Goal: Transaction & Acquisition: Purchase product/service

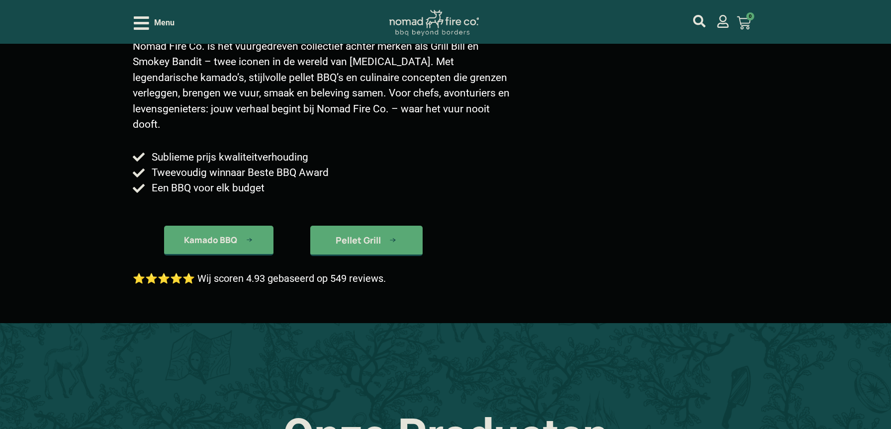
scroll to position [147, 0]
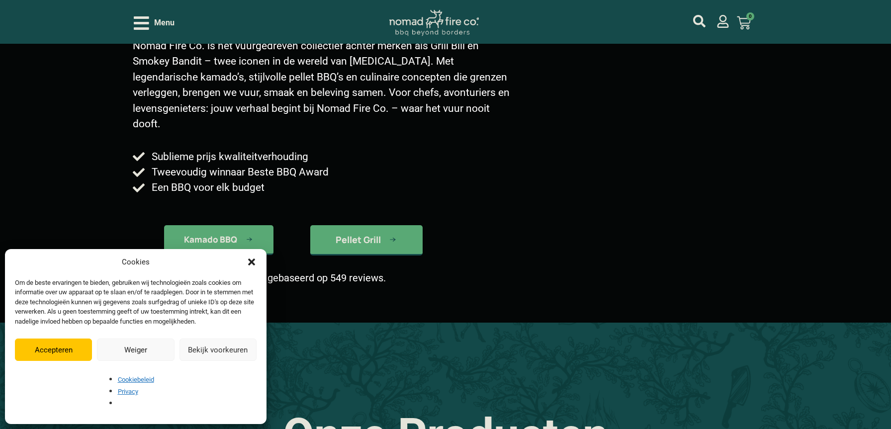
click at [250, 267] on icon "Dialog sluiten" at bounding box center [252, 262] width 10 height 10
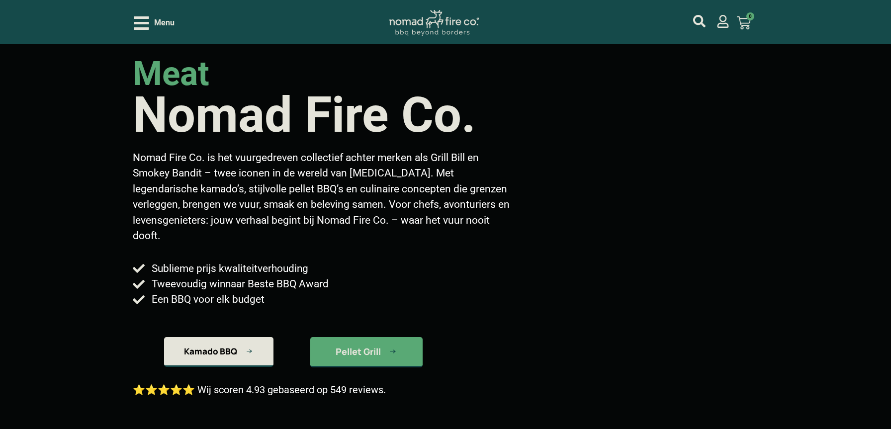
scroll to position [70, 0]
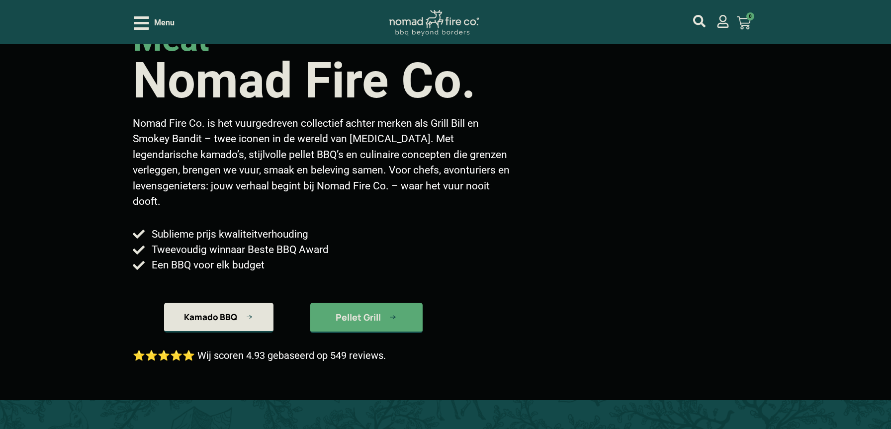
click at [218, 319] on span "Kamado BBQ" at bounding box center [210, 317] width 53 height 8
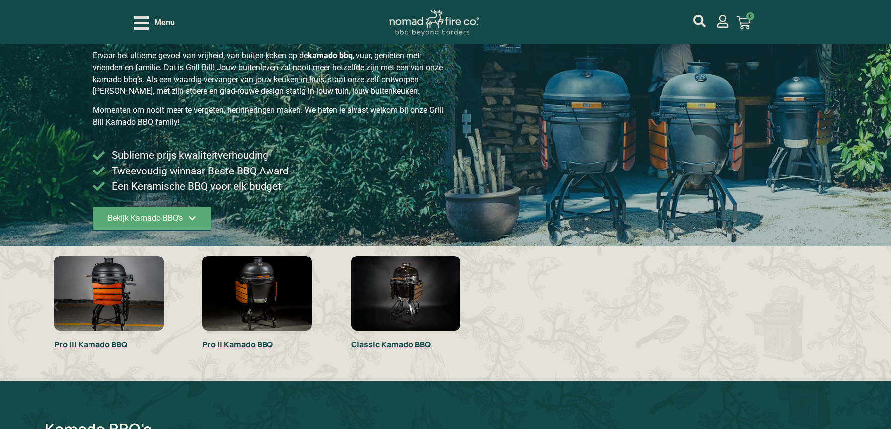
scroll to position [77, 0]
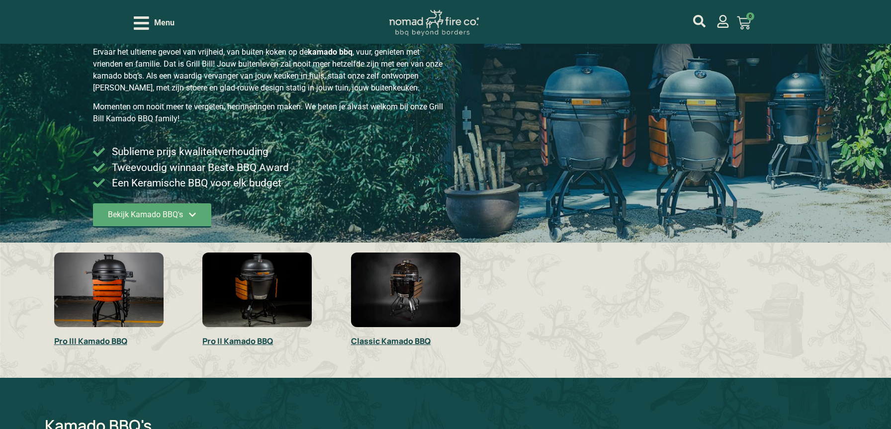
click at [253, 316] on img "2 / 3" at bounding box center [256, 290] width 109 height 75
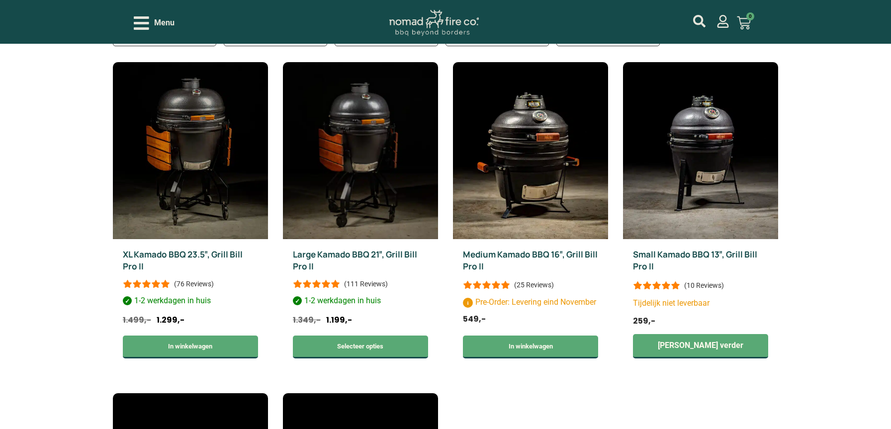
scroll to position [339, 0]
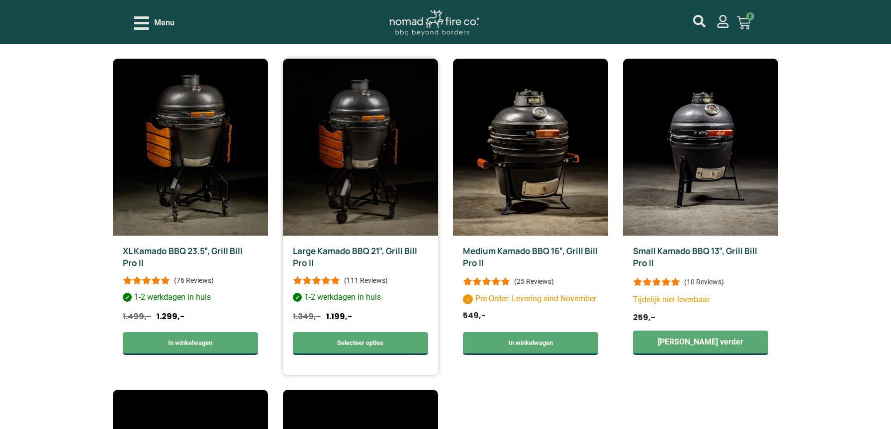
click at [387, 254] on link "Large Kamado BBQ 21″, Grill Bill Pro II" at bounding box center [355, 256] width 124 height 23
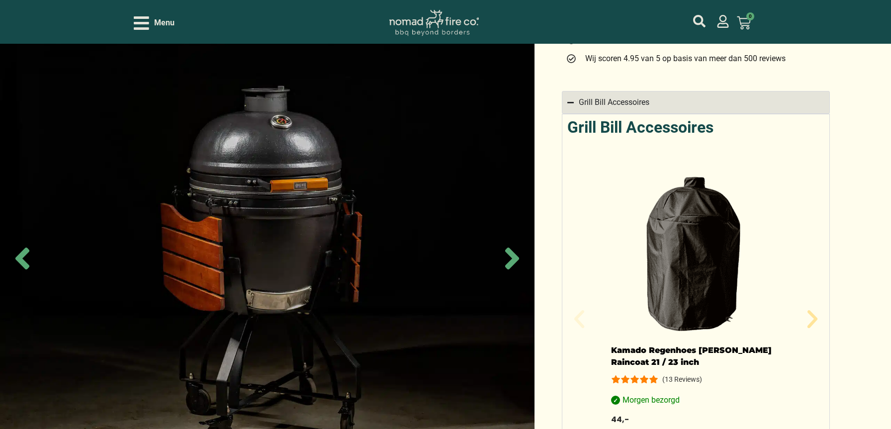
scroll to position [589, 0]
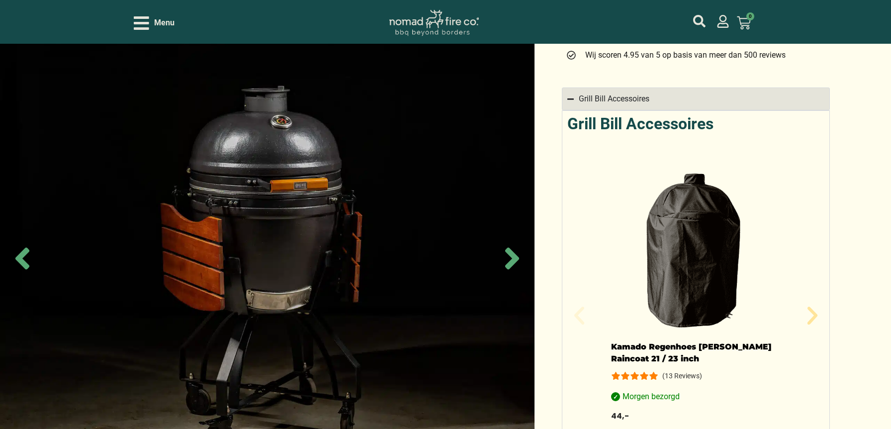
click at [704, 286] on img "1 / 17" at bounding box center [695, 249] width 169 height 159
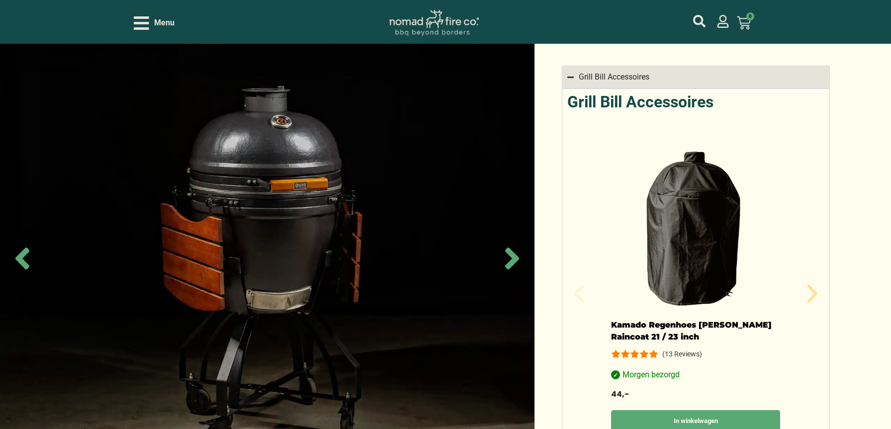
scroll to position [643, 0]
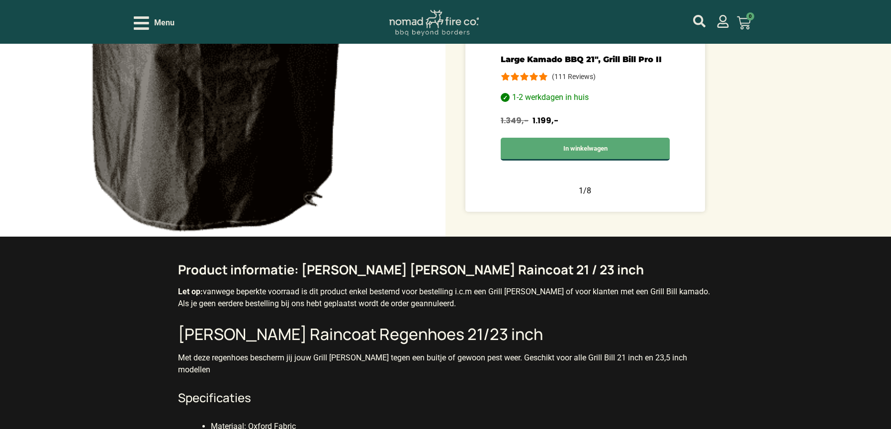
scroll to position [652, 0]
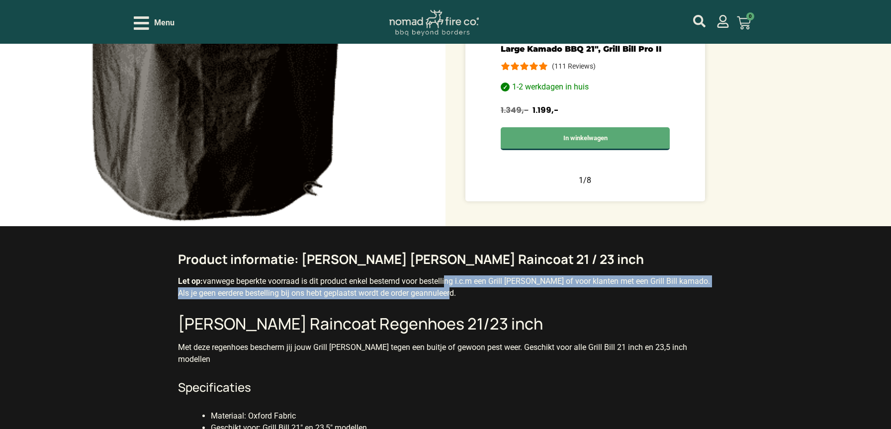
drag, startPoint x: 450, startPoint y: 267, endPoint x: 450, endPoint y: 276, distance: 8.5
click at [450, 276] on p "Let op: vanwege beperkte voorraad is dit product enkel bestemd voor bestelling …" at bounding box center [445, 287] width 534 height 24
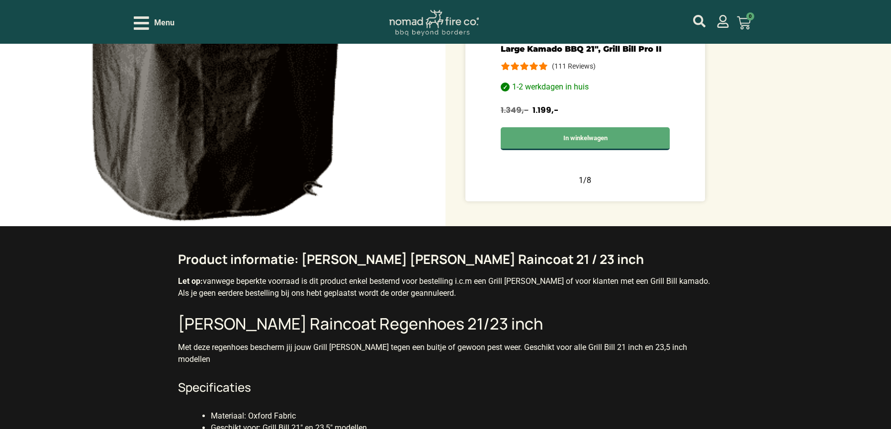
click at [451, 282] on p "Let op: vanwege beperkte voorraad is dit product enkel bestemd voor bestelling …" at bounding box center [445, 287] width 534 height 24
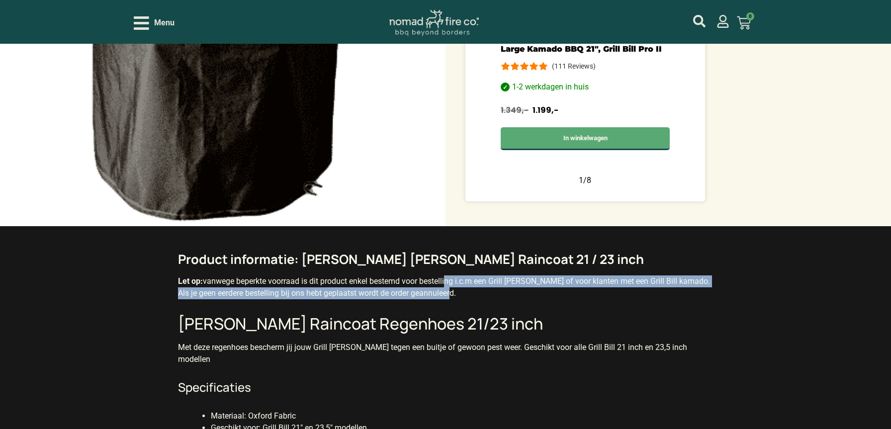
click at [449, 277] on p "Let op: vanwege beperkte voorraad is dit product enkel bestemd voor bestelling …" at bounding box center [445, 287] width 534 height 24
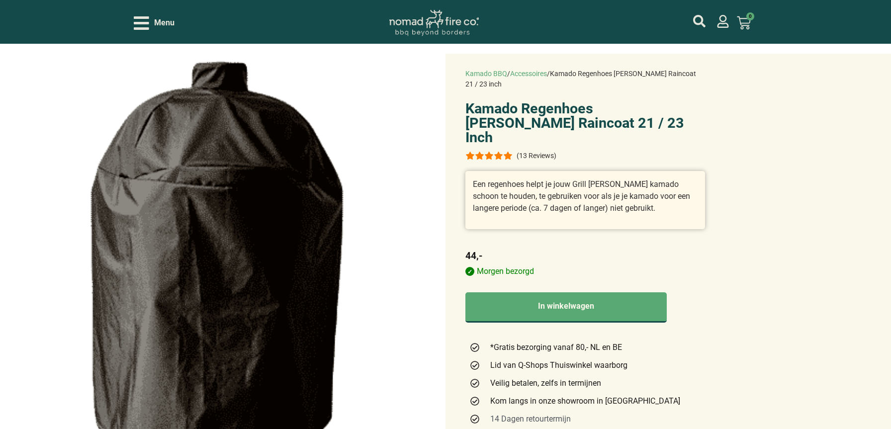
scroll to position [0, 0]
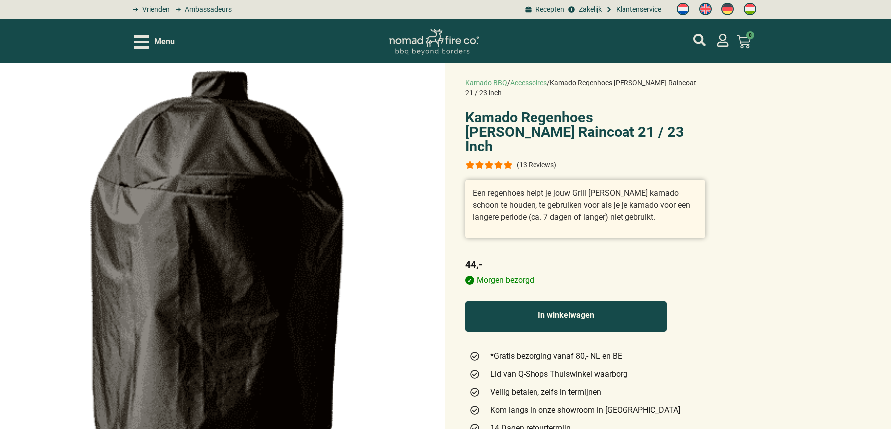
click at [574, 302] on button "In winkelwagen" at bounding box center [565, 316] width 201 height 30
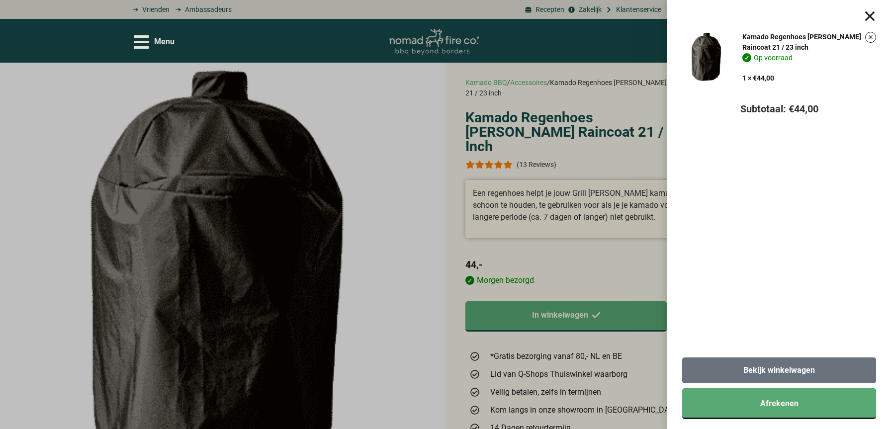
click at [785, 374] on span "Bekijk winkelwagen" at bounding box center [779, 370] width 72 height 8
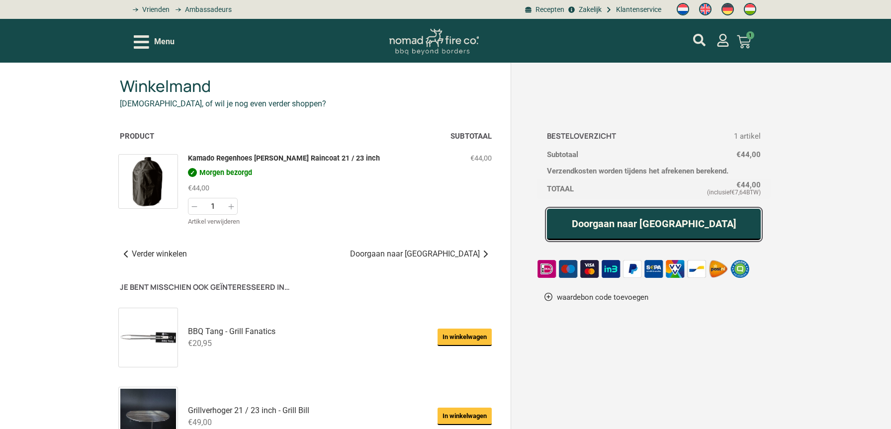
click at [648, 222] on link "Doorgaan naar [GEOGRAPHIC_DATA]" at bounding box center [654, 224] width 214 height 31
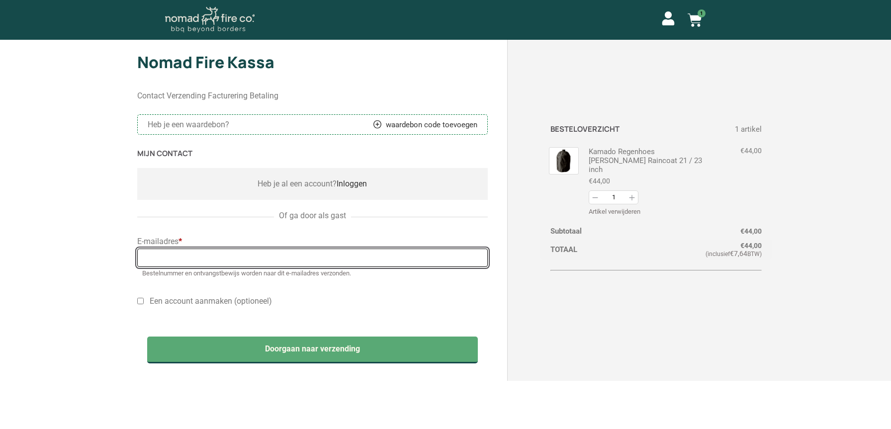
click at [330, 253] on input "E-mailadres *" at bounding box center [312, 258] width 350 height 18
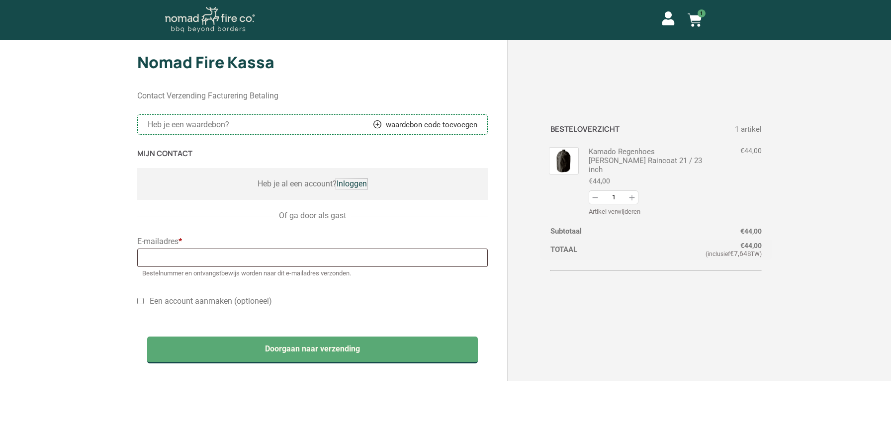
click at [354, 183] on link "Inloggen" at bounding box center [352, 183] width 30 height 9
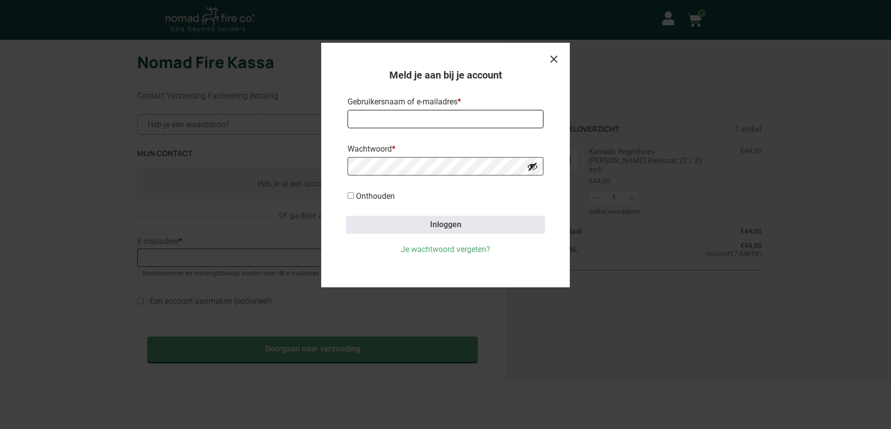
click at [408, 116] on input "Gebruikersnaam of e-mailadres *" at bounding box center [445, 119] width 196 height 18
type input "wvaanhold@hotmail.com"
click at [346, 216] on button "Inloggen" at bounding box center [445, 225] width 199 height 18
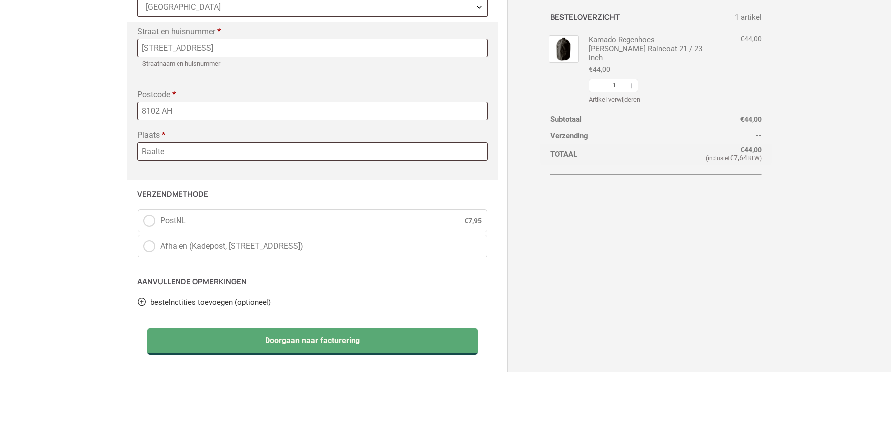
scroll to position [319, 0]
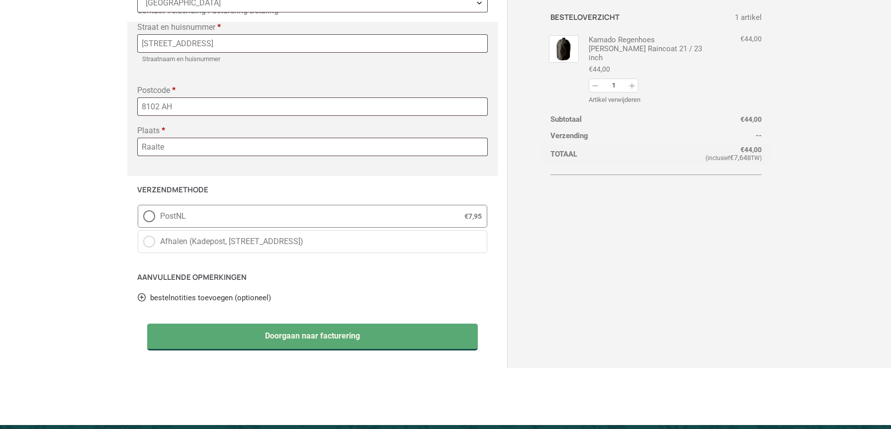
click at [424, 215] on span "PostNL" at bounding box center [301, 216] width 282 height 12
click at [138, 205] on input "PostNL € 7,95" at bounding box center [138, 205] width 0 height 0
radio input "true"
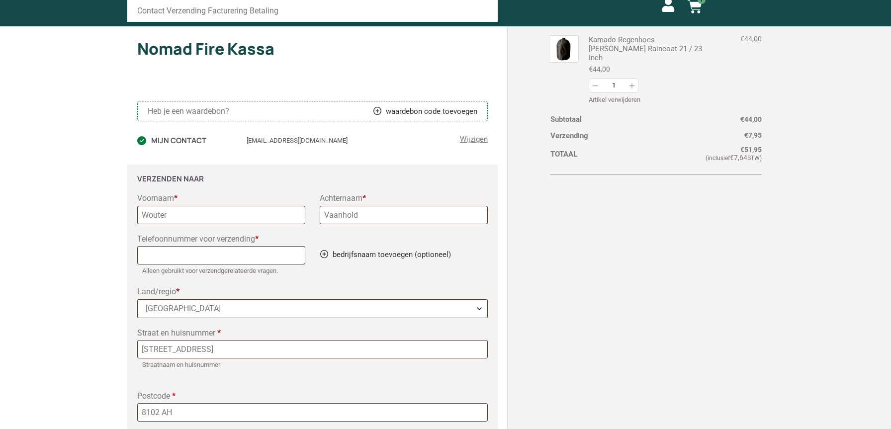
scroll to position [0, 0]
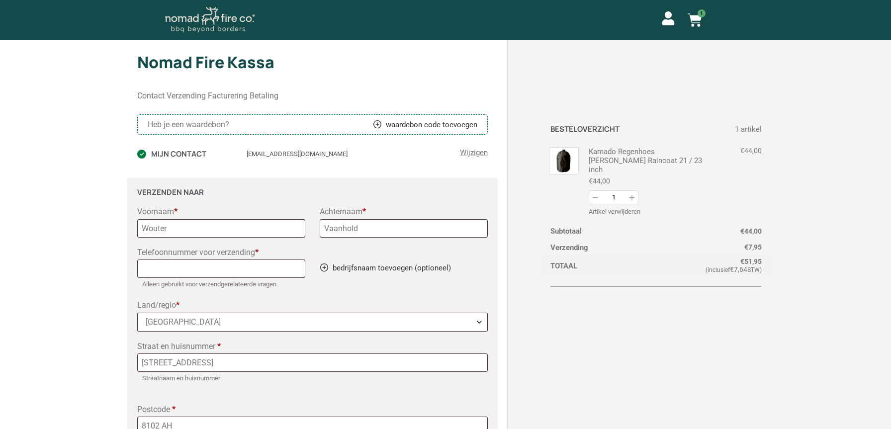
click at [224, 17] on img at bounding box center [209, 20] width 89 height 26
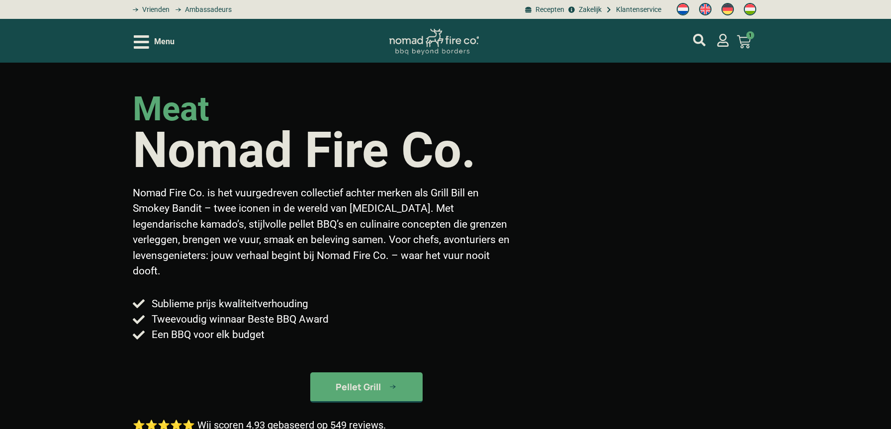
click at [152, 40] on div "Menu" at bounding box center [154, 41] width 41 height 17
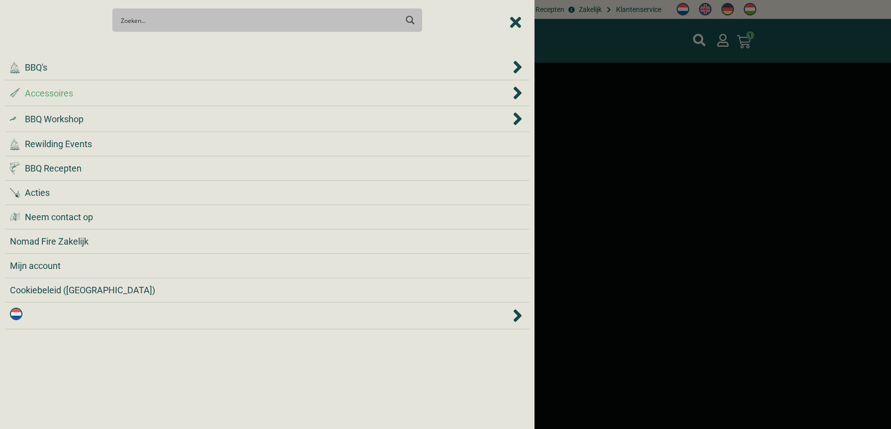
click at [106, 100] on li ".st0 { fill: #2c4a4e; } .st1 { fill: url(#Naamloos_verloop_2); } .st2 { fill: #…" at bounding box center [267, 94] width 524 height 26
click at [520, 93] on icon "Accessoires" at bounding box center [517, 92] width 8 height 12
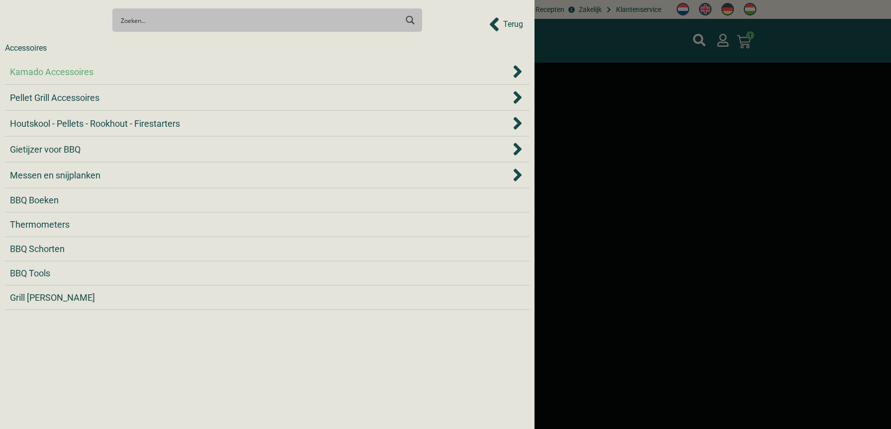
click at [512, 72] on icon "Kamado Accessoires" at bounding box center [517, 72] width 10 height 20
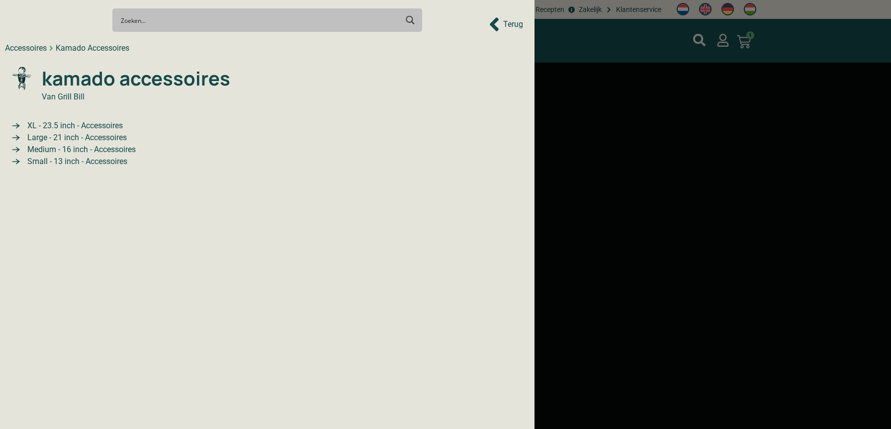
click at [105, 138] on span "Large - 21 inch - Accessoires" at bounding box center [76, 138] width 102 height 12
click at [66, 137] on span "Large - 21 inch - Accessoires" at bounding box center [76, 138] width 102 height 12
click at [14, 139] on icon "21 Inch (large) Accessoires" at bounding box center [16, 138] width 12 height 12
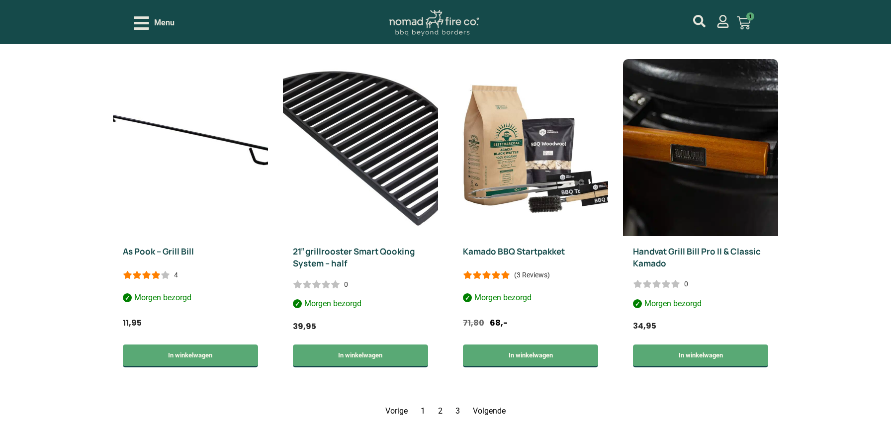
scroll to position [1344, 0]
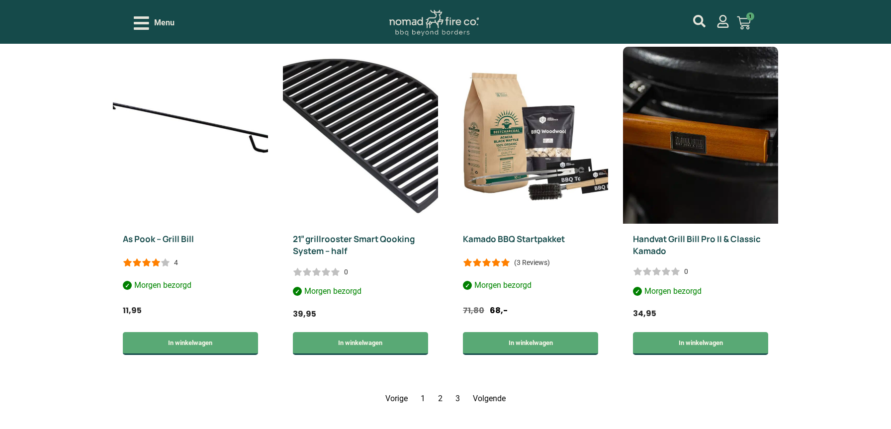
click at [482, 394] on link "Volgende" at bounding box center [489, 398] width 33 height 9
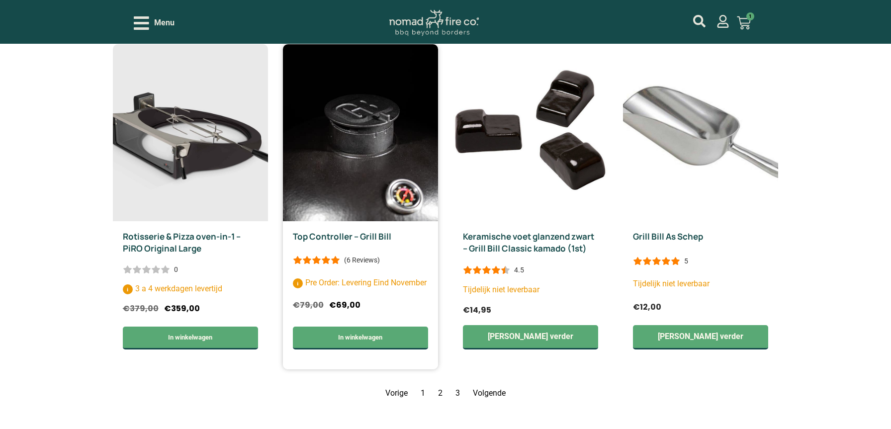
scroll to position [1353, 0]
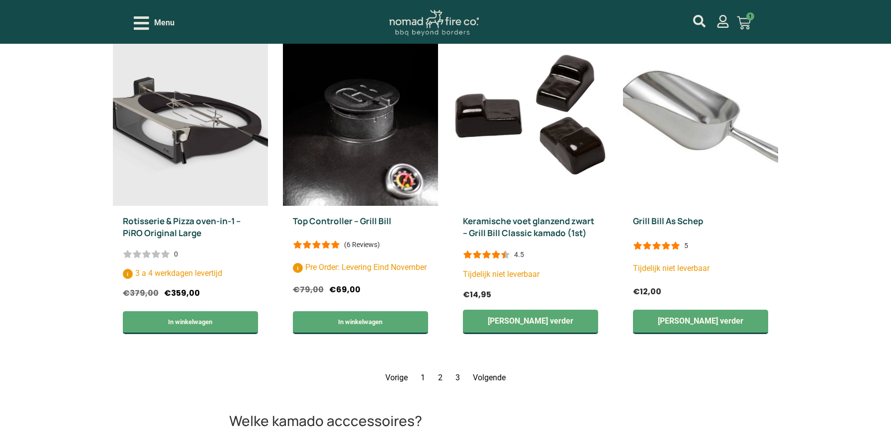
click at [486, 377] on link "Volgende" at bounding box center [489, 377] width 33 height 9
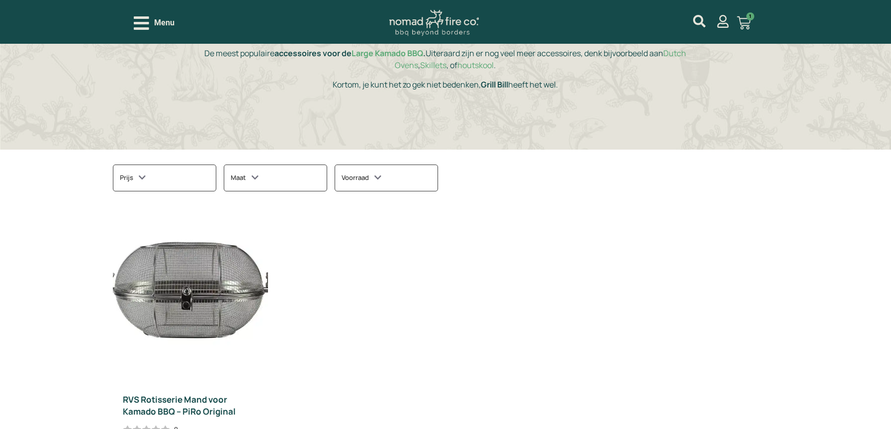
scroll to position [64, 0]
